Goal: Use online tool/utility

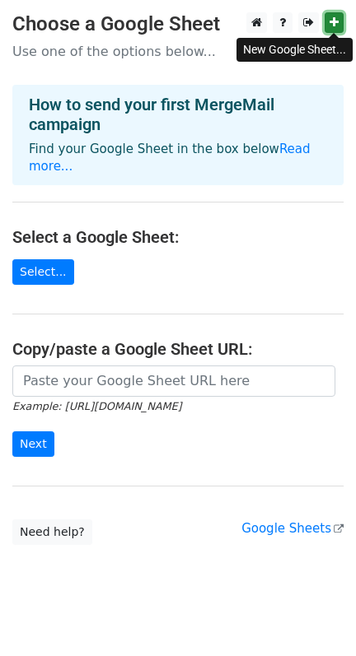
click at [334, 20] on icon at bounding box center [333, 22] width 9 height 12
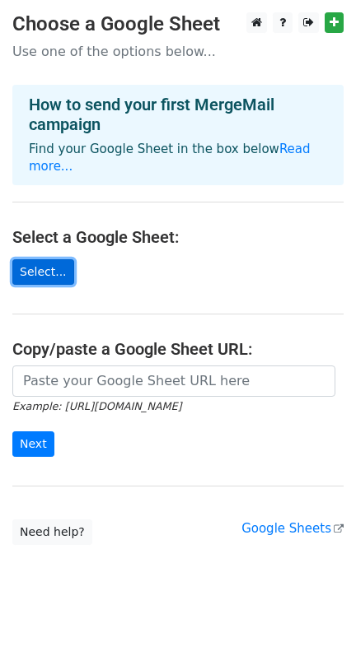
click at [38, 259] on link "Select..." at bounding box center [43, 272] width 62 height 26
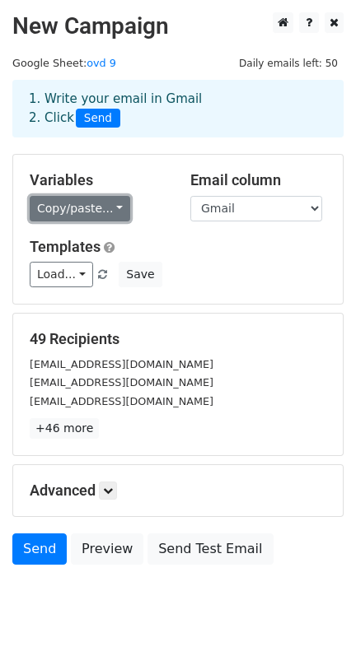
click at [106, 212] on link "Copy/paste..." at bounding box center [80, 209] width 100 height 26
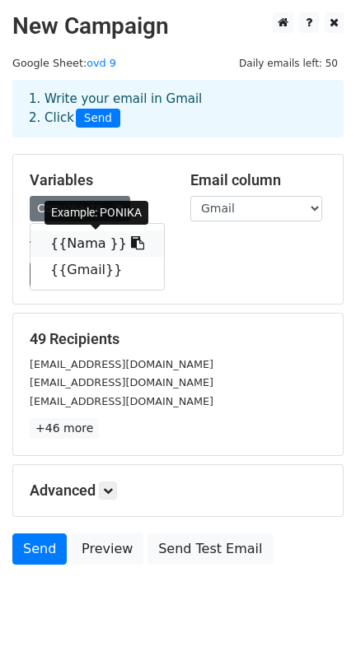
click at [122, 244] on link "{{Nama }}" at bounding box center [96, 244] width 133 height 26
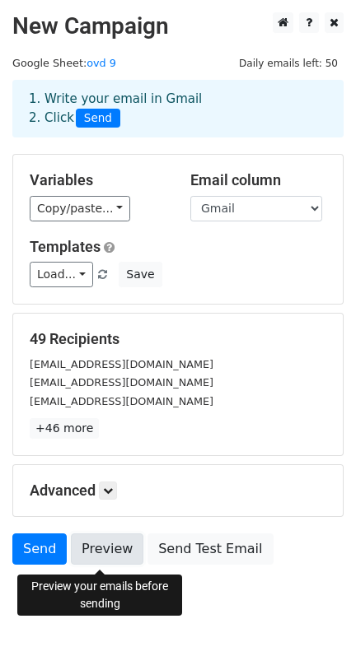
click at [96, 552] on link "Preview" at bounding box center [107, 549] width 72 height 31
